Goal: Complete application form: Complete application form

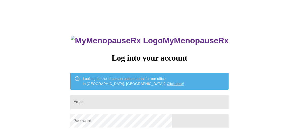
scroll to position [25, 0]
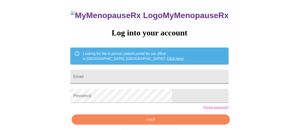
click at [113, 76] on input "Email" at bounding box center [149, 77] width 158 height 14
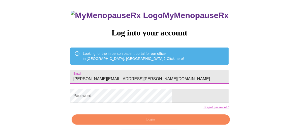
type input "[PERSON_NAME][EMAIL_ADDRESS][PERSON_NAME][DOMAIN_NAME]"
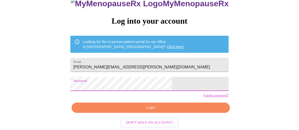
click at [123, 109] on span "Login" at bounding box center [150, 108] width 147 height 6
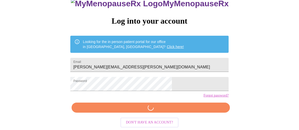
scroll to position [45, 0]
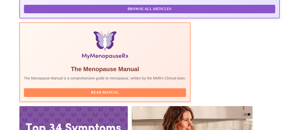
scroll to position [171, 0]
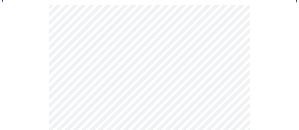
scroll to position [50, 0]
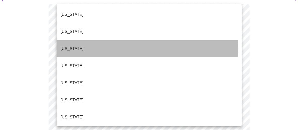
click at [119, 40] on li "[US_STATE]" at bounding box center [149, 48] width 185 height 17
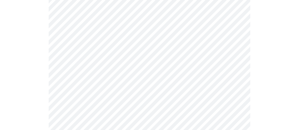
scroll to position [101, 0]
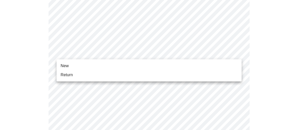
click at [92, 77] on li "Return" at bounding box center [149, 74] width 185 height 9
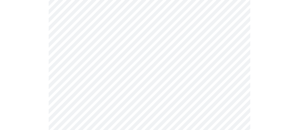
scroll to position [302, 0]
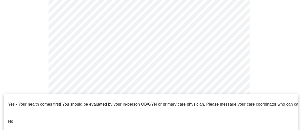
click at [39, 114] on li "No" at bounding box center [151, 121] width 294 height 17
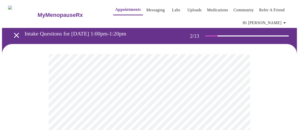
scroll to position [25, 0]
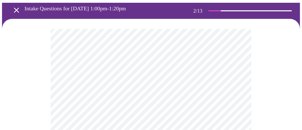
click at [101, 87] on body "MyMenopauseRx Appointments Messaging Labs Uploads Medications Community Refer a…" at bounding box center [151, 131] width 298 height 309
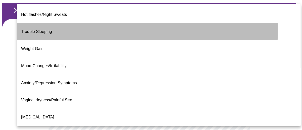
click at [50, 29] on span "Trouble Sleeping" at bounding box center [36, 31] width 31 height 4
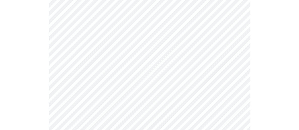
scroll to position [101, 0]
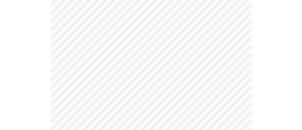
click at [79, 61] on body "MyMenopauseRx Appointments Messaging Labs Uploads Medications Community Refer a…" at bounding box center [151, 54] width 298 height 306
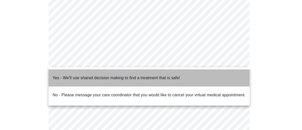
click at [77, 76] on p "Yes - We'll use shared decision making to find a treatment that is safe!" at bounding box center [117, 78] width 128 height 6
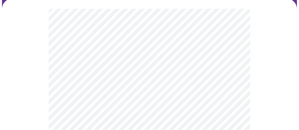
scroll to position [46, 0]
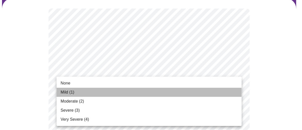
click at [169, 91] on li "Mild (1)" at bounding box center [149, 92] width 185 height 9
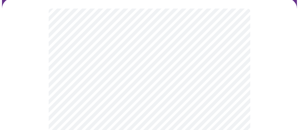
scroll to position [82, 0]
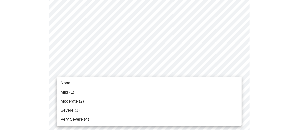
click at [166, 84] on li "None" at bounding box center [149, 83] width 185 height 9
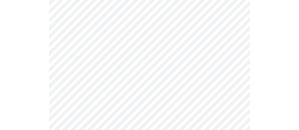
scroll to position [120, 0]
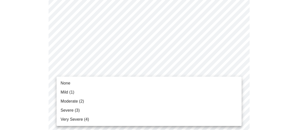
click at [166, 117] on li "Very Severe (4)" at bounding box center [149, 119] width 185 height 9
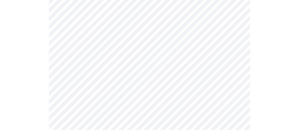
scroll to position [145, 0]
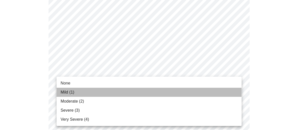
click at [162, 90] on li "Mild (1)" at bounding box center [149, 92] width 185 height 9
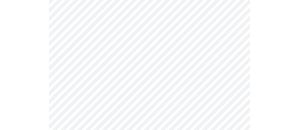
scroll to position [177, 0]
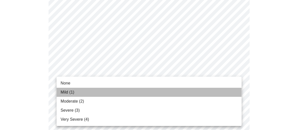
click at [161, 89] on li "Mild (1)" at bounding box center [149, 92] width 185 height 9
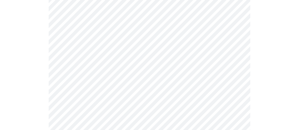
scroll to position [213, 0]
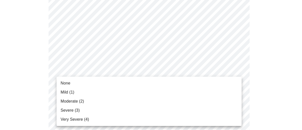
click at [161, 89] on body "MyMenopauseRx Appointments Messaging Labs Uploads Medications Community Refer a…" at bounding box center [151, 109] width 298 height 641
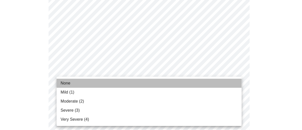
click at [163, 84] on li "None" at bounding box center [149, 83] width 185 height 9
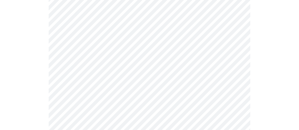
scroll to position [240, 0]
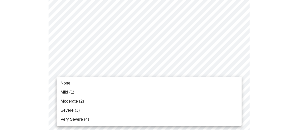
click at [162, 97] on body "MyMenopauseRx Appointments Messaging Labs Uploads Medications Community Refer a…" at bounding box center [151, 79] width 298 height 634
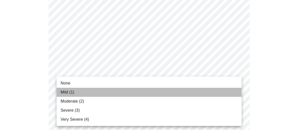
click at [164, 91] on li "Mild (1)" at bounding box center [149, 92] width 185 height 9
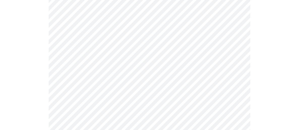
scroll to position [280, 0]
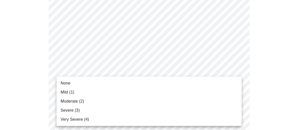
click at [164, 102] on body "MyMenopauseRx Appointments Messaging Labs Uploads Medications Community Refer a…" at bounding box center [151, 35] width 298 height 627
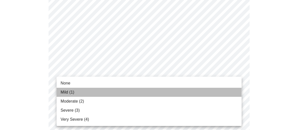
click at [158, 92] on li "Mild (1)" at bounding box center [149, 92] width 185 height 9
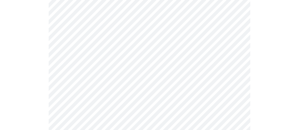
scroll to position [317, 0]
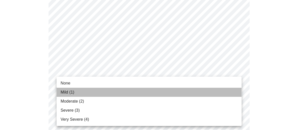
click at [155, 94] on li "Mild (1)" at bounding box center [149, 92] width 185 height 9
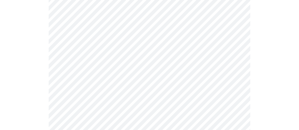
scroll to position [355, 0]
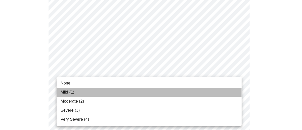
click at [153, 90] on li "Mild (1)" at bounding box center [149, 92] width 185 height 9
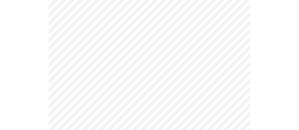
scroll to position [404, 0]
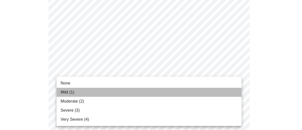
click at [150, 92] on li "Mild (1)" at bounding box center [149, 92] width 185 height 9
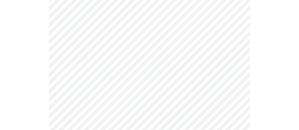
scroll to position [230, 0]
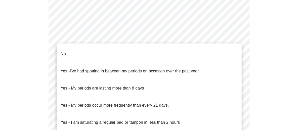
click at [195, 65] on body "MyMenopauseRx Appointments Messaging Labs Uploads Medications Community Refer a…" at bounding box center [151, 13] width 298 height 483
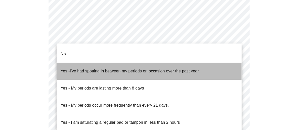
click at [192, 69] on span "I've had spotting in between my periods on occasion over the past year." at bounding box center [135, 71] width 130 height 4
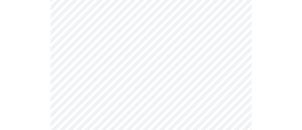
scroll to position [256, 0]
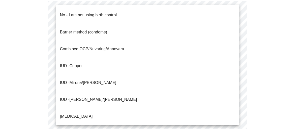
scroll to position [25, 0]
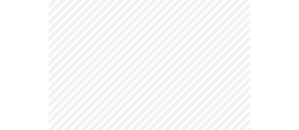
scroll to position [319, 0]
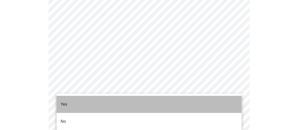
click at [149, 105] on li "Yes" at bounding box center [149, 104] width 185 height 17
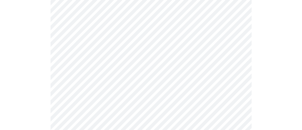
scroll to position [343, 0]
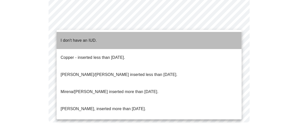
click at [169, 42] on li "I don't have an IUD." at bounding box center [149, 40] width 185 height 17
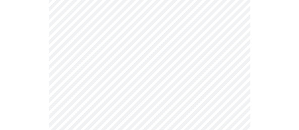
scroll to position [64, 0]
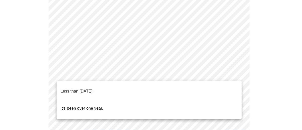
click at [117, 76] on body "MyMenopauseRx Appointments Messaging Labs Uploads Medications Community Refer a…" at bounding box center [151, 105] width 298 height 335
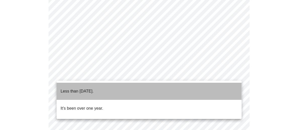
click at [109, 89] on li "Less than one year ago." at bounding box center [149, 91] width 185 height 17
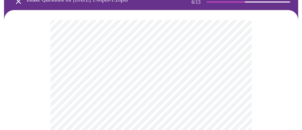
scroll to position [60, 0]
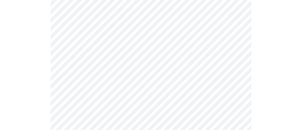
click at [176, 91] on body "MyMenopauseRx Appointments Messaging Labs Uploads Medications Community Refer a…" at bounding box center [151, 76] width 298 height 269
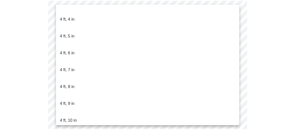
scroll to position [272, 0]
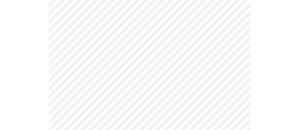
scroll to position [1305, 0]
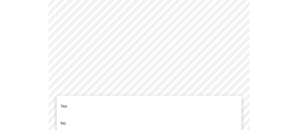
click at [171, 118] on li "No" at bounding box center [149, 123] width 185 height 17
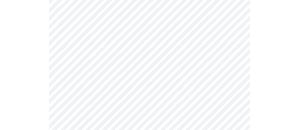
scroll to position [403, 0]
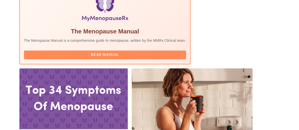
scroll to position [184, 0]
